Goal: Check status: Verify the current state of an ongoing process or item

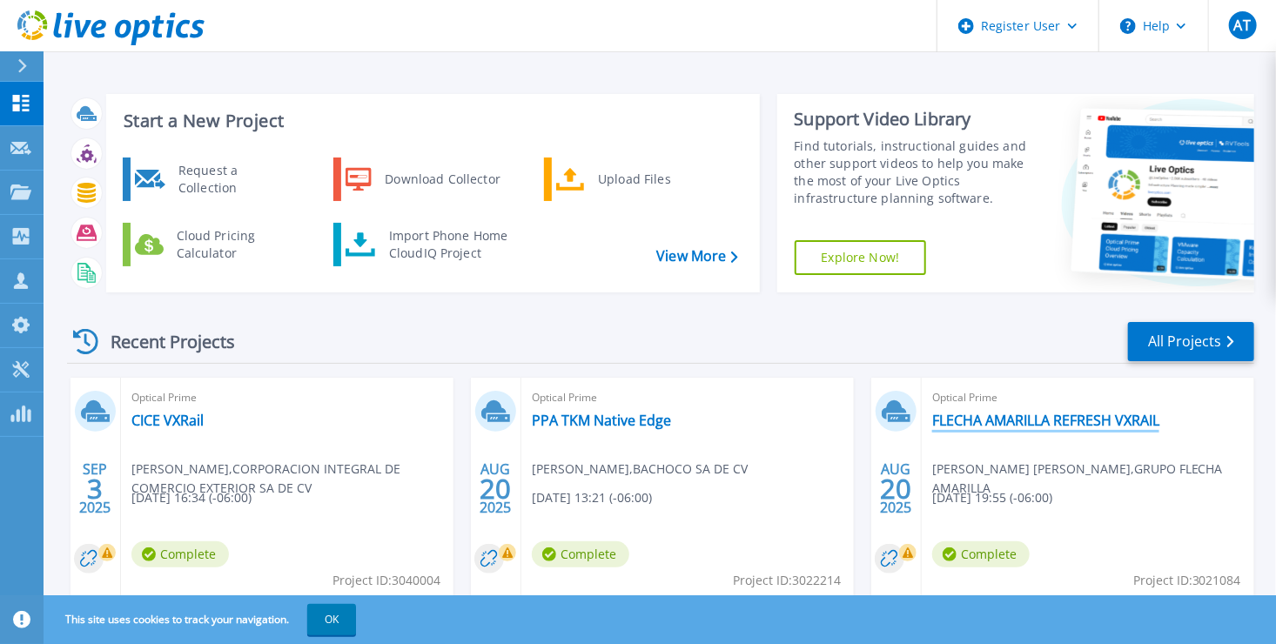
click at [992, 425] on link "FLECHA AMARILLA REFRESH VXRAIL" at bounding box center [1045, 420] width 227 height 17
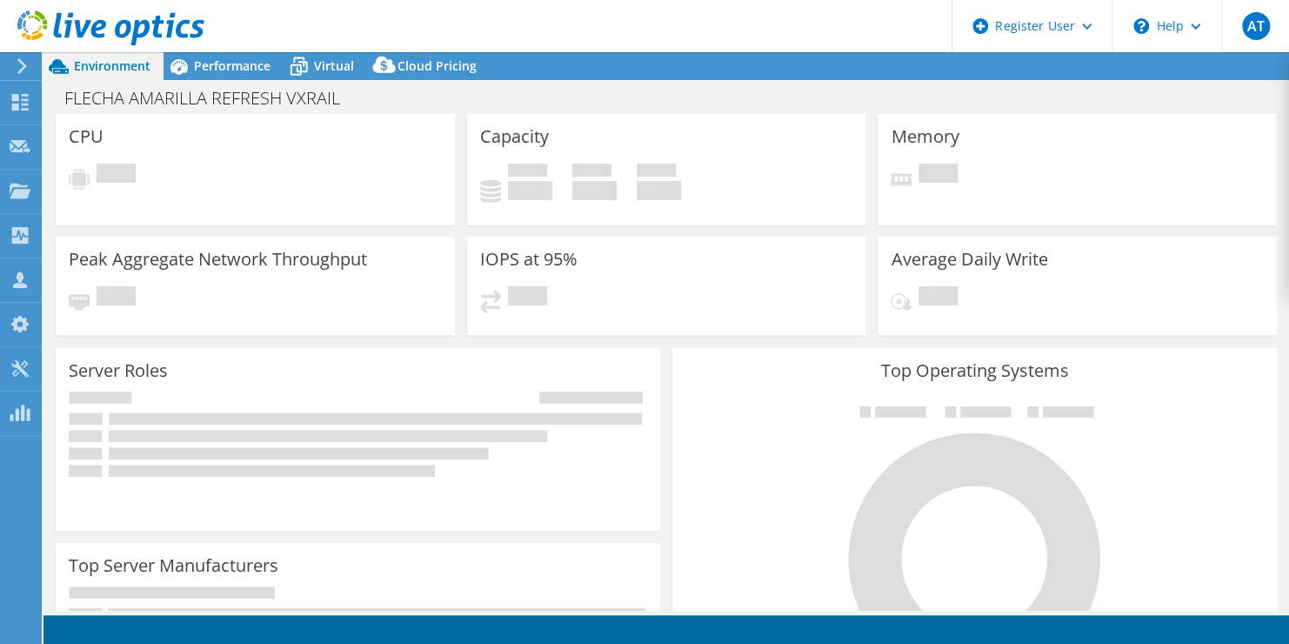
select select "USD"
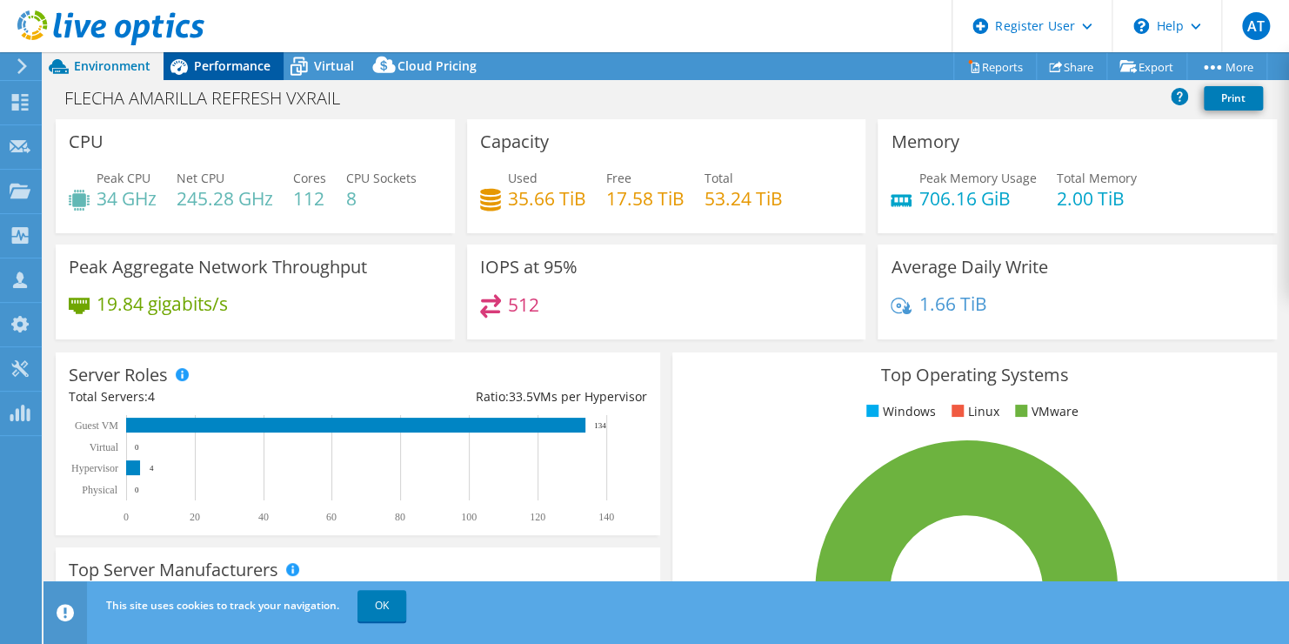
click at [255, 69] on span "Performance" at bounding box center [232, 65] width 77 height 17
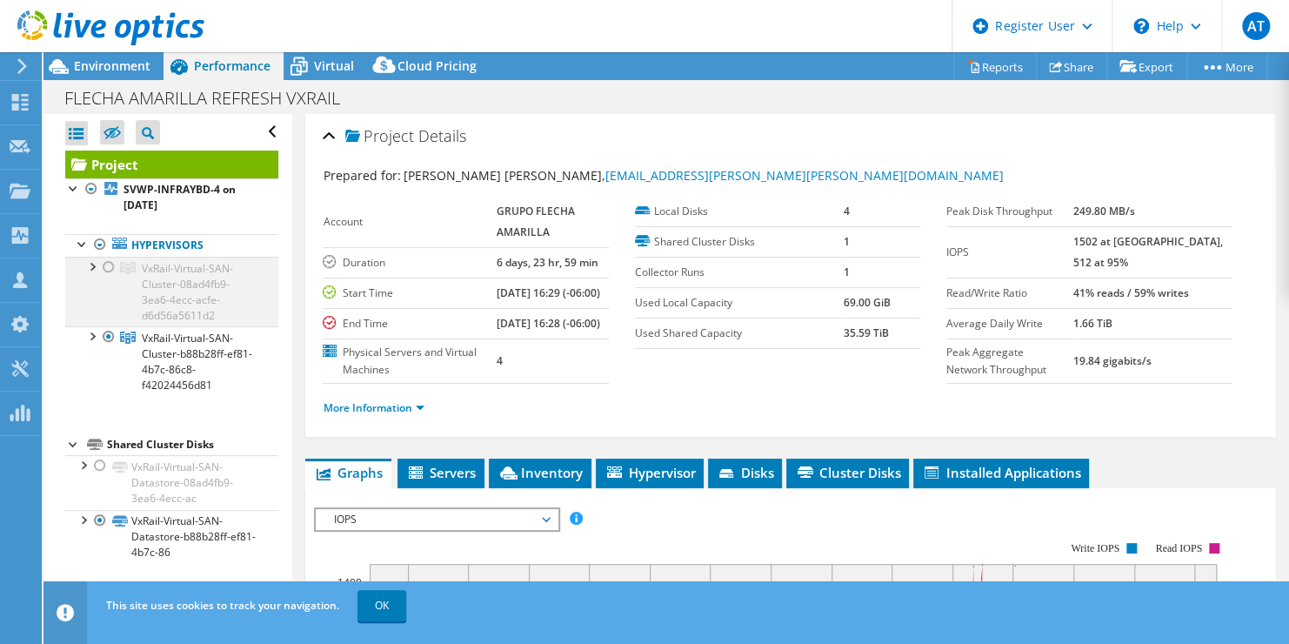
click at [110, 264] on div at bounding box center [108, 267] width 17 height 21
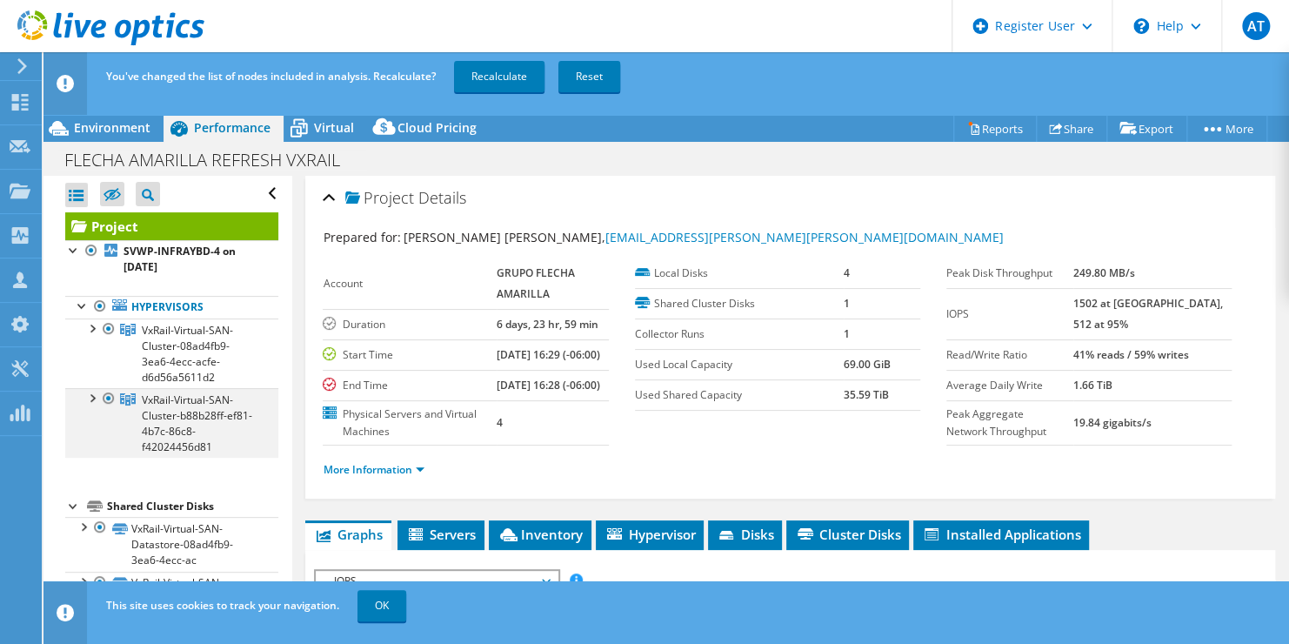
click at [109, 400] on div at bounding box center [108, 398] width 17 height 21
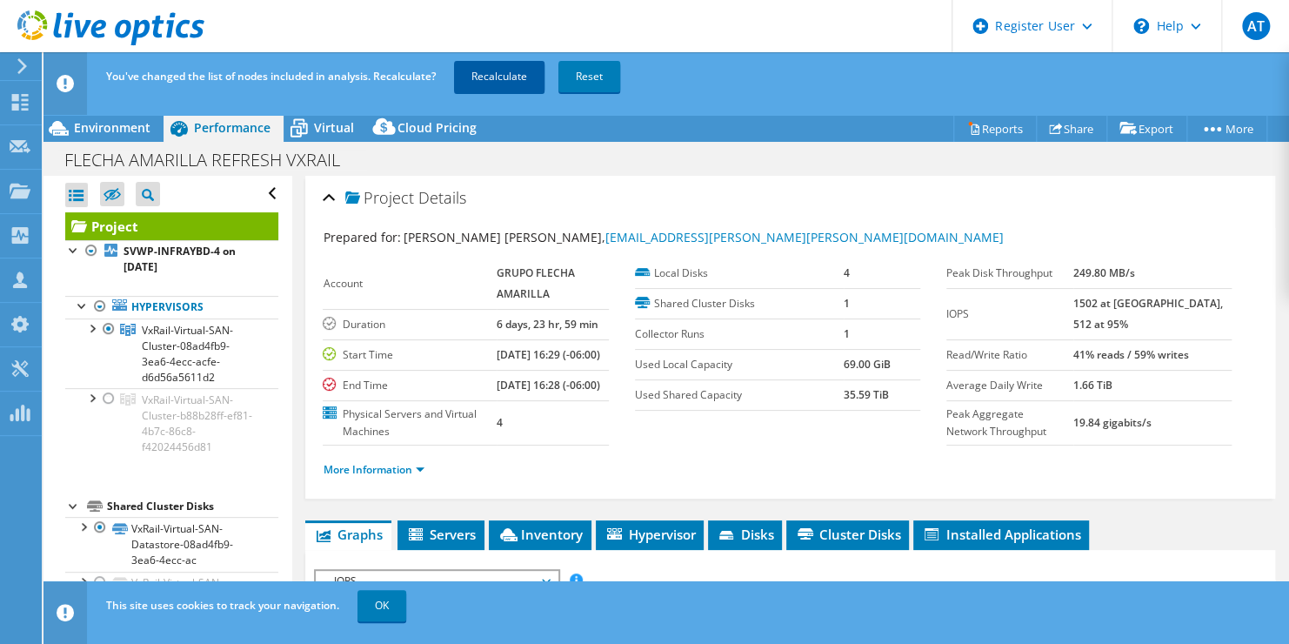
click at [492, 82] on link "Recalculate" at bounding box center [499, 76] width 90 height 31
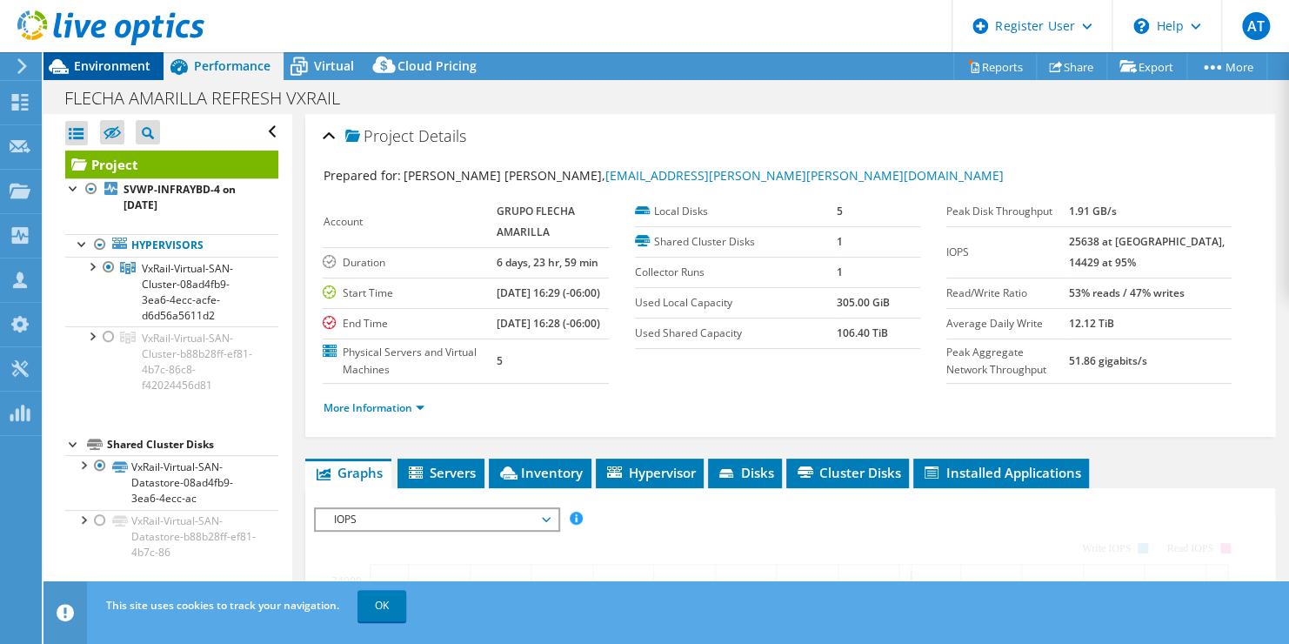
click at [129, 64] on span "Environment" at bounding box center [112, 65] width 77 height 17
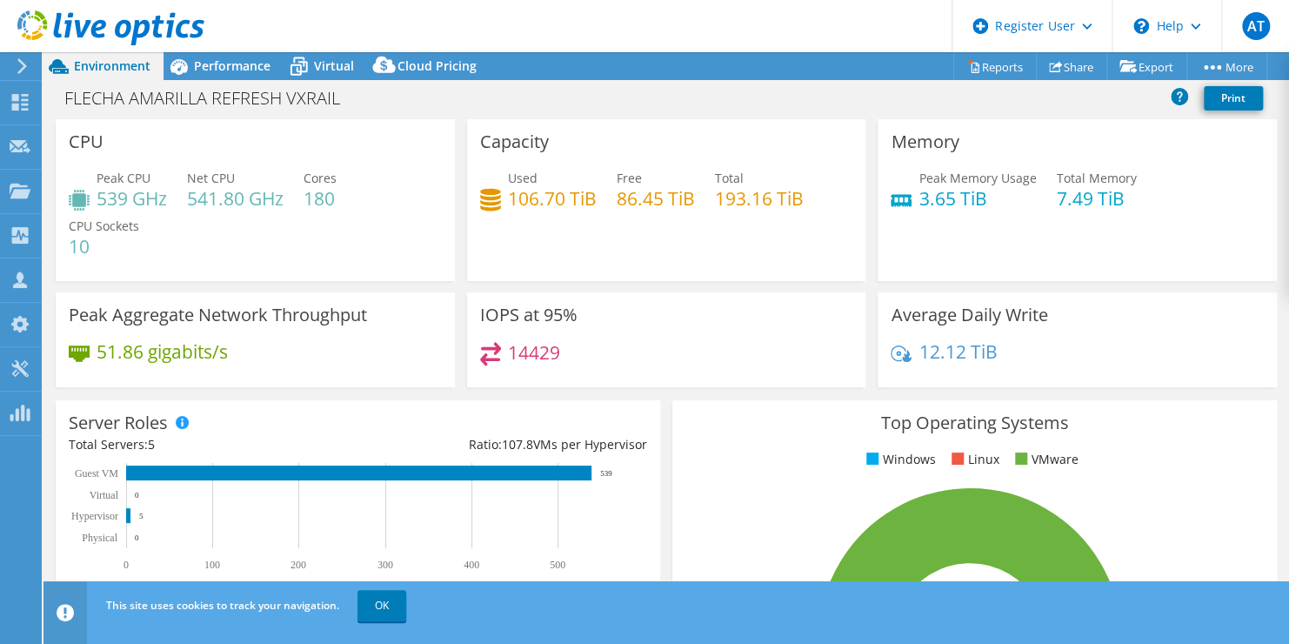
click at [129, 64] on span "Environment" at bounding box center [112, 65] width 77 height 17
